Goal: Book appointment/travel/reservation

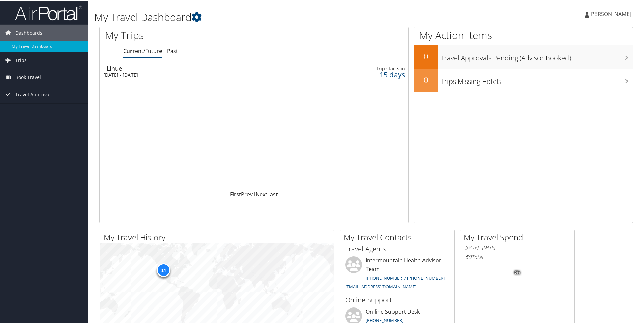
click at [118, 37] on h1 "My Trips" at bounding box center [190, 35] width 170 height 14
click at [198, 16] on icon at bounding box center [197, 16] width 10 height 10
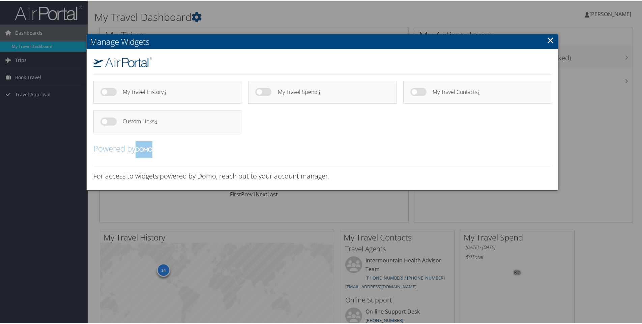
click at [549, 41] on link "×" at bounding box center [551, 39] width 8 height 13
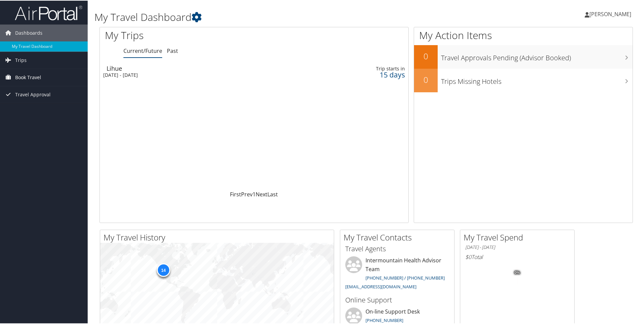
click at [18, 79] on span "Book Travel" at bounding box center [28, 76] width 26 height 17
click at [27, 109] on link "Book/Manage Online Trips" at bounding box center [44, 111] width 88 height 10
click at [144, 76] on div "Sat 25 Oct 2025 - Fri 31 Oct 2025" at bounding box center [197, 75] width 188 height 6
